Goal: Task Accomplishment & Management: Manage account settings

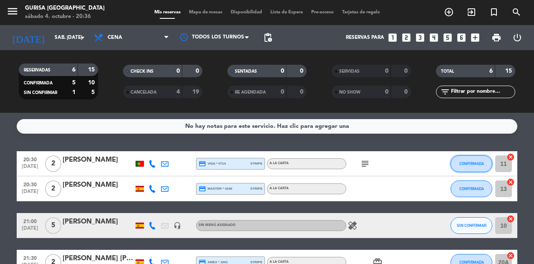
click at [472, 168] on button "CONFIRMADA" at bounding box center [471, 163] width 42 height 17
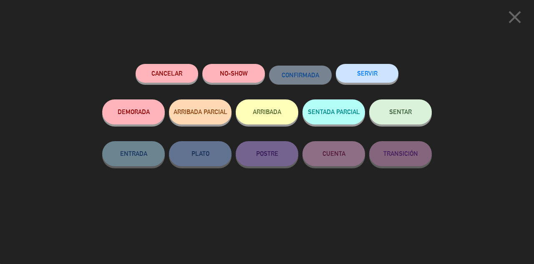
click at [410, 121] on button "SENTAR" at bounding box center [400, 111] width 63 height 25
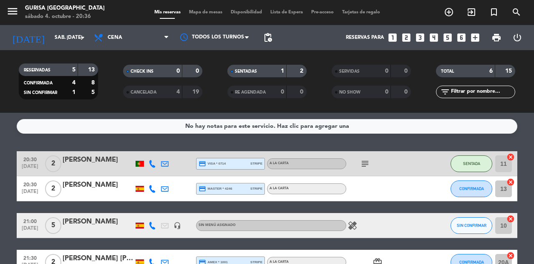
click at [368, 164] on icon "subject" at bounding box center [365, 163] width 10 height 10
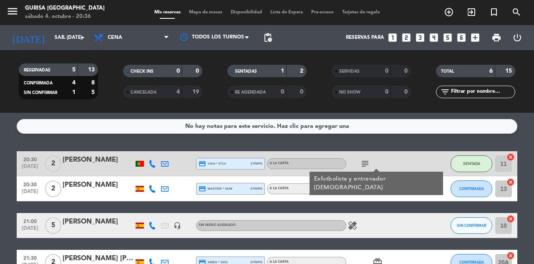
click at [366, 166] on icon "subject" at bounding box center [365, 163] width 10 height 10
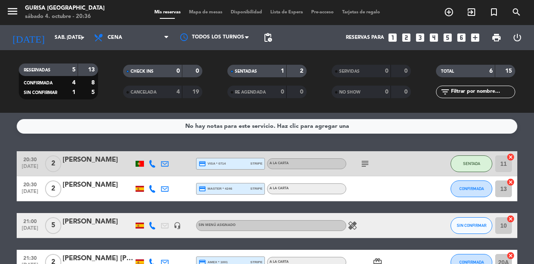
click at [376, 173] on div "subject" at bounding box center [383, 163] width 75 height 25
click at [367, 167] on icon "subject" at bounding box center [365, 163] width 10 height 10
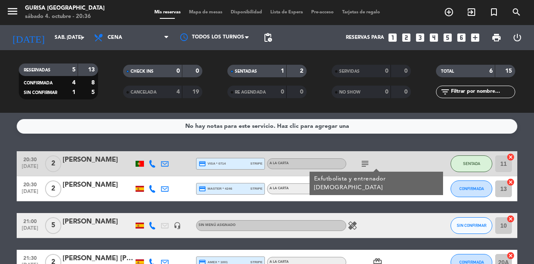
click at [364, 166] on icon "subject" at bounding box center [365, 163] width 10 height 10
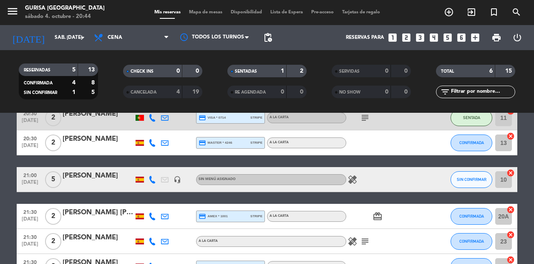
scroll to position [49, 0]
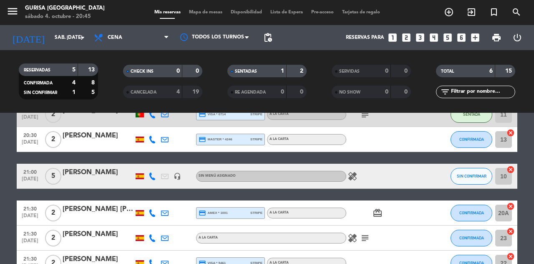
click at [357, 177] on icon "healing" at bounding box center [352, 176] width 10 height 10
click at [381, 214] on icon "card_giftcard" at bounding box center [377, 213] width 10 height 10
click at [353, 242] on icon "healing" at bounding box center [352, 238] width 10 height 10
click at [367, 239] on icon "subject" at bounding box center [365, 238] width 10 height 10
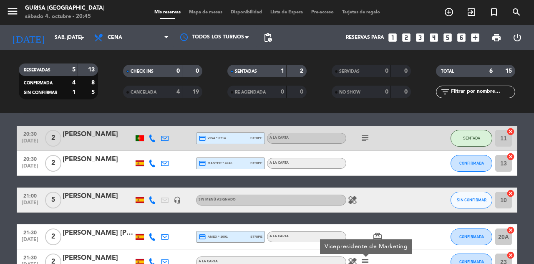
scroll to position [23, 0]
